Goal: Task Accomplishment & Management: Manage account settings

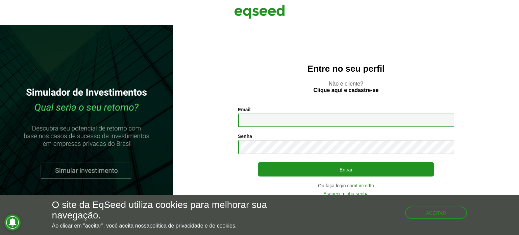
click at [245, 119] on input "Email *" at bounding box center [346, 120] width 216 height 13
type input "**********"
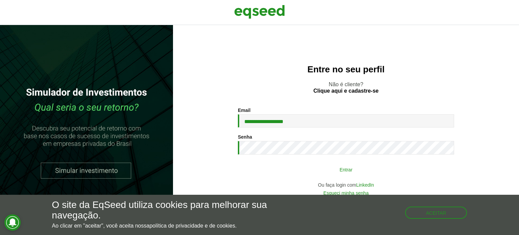
click at [354, 167] on button "Entrar" at bounding box center [346, 169] width 176 height 13
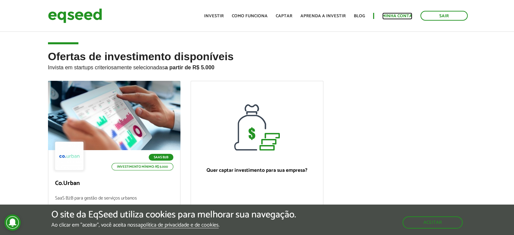
click at [396, 14] on link "Minha conta" at bounding box center [397, 16] width 30 height 4
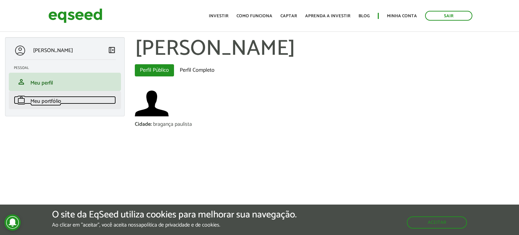
click at [50, 104] on span "Meu portfólio" at bounding box center [45, 101] width 31 height 9
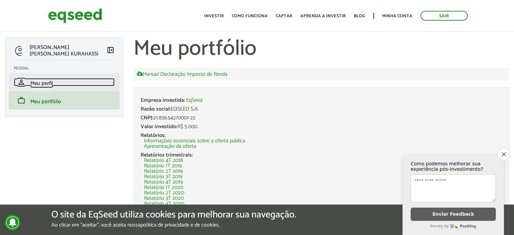
click at [54, 84] on link "person Meu perfil" at bounding box center [64, 82] width 101 height 8
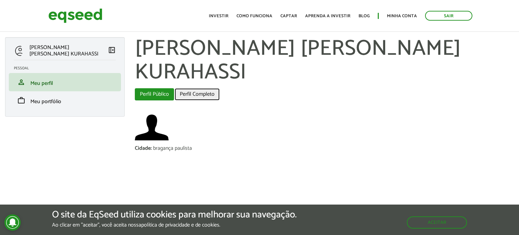
click at [199, 88] on link "Perfil Completo" at bounding box center [197, 94] width 45 height 12
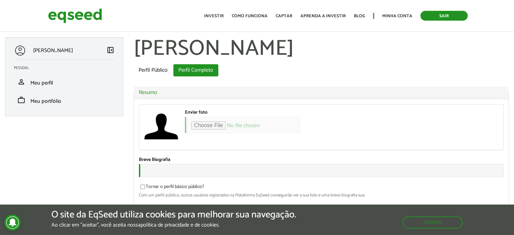
click at [445, 17] on link "Sair" at bounding box center [444, 16] width 47 height 10
